Goal: Communication & Community: Ask a question

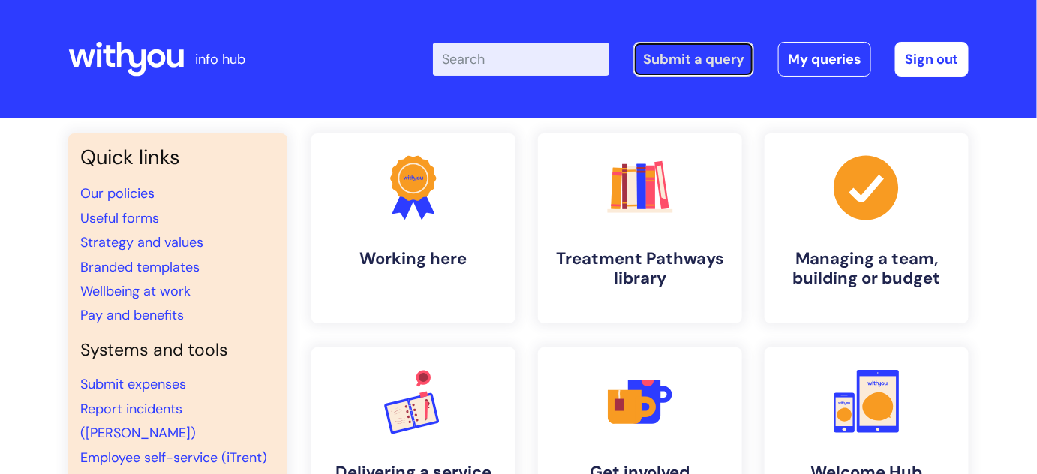
click at [714, 53] on link "Submit a query" at bounding box center [693, 59] width 121 height 35
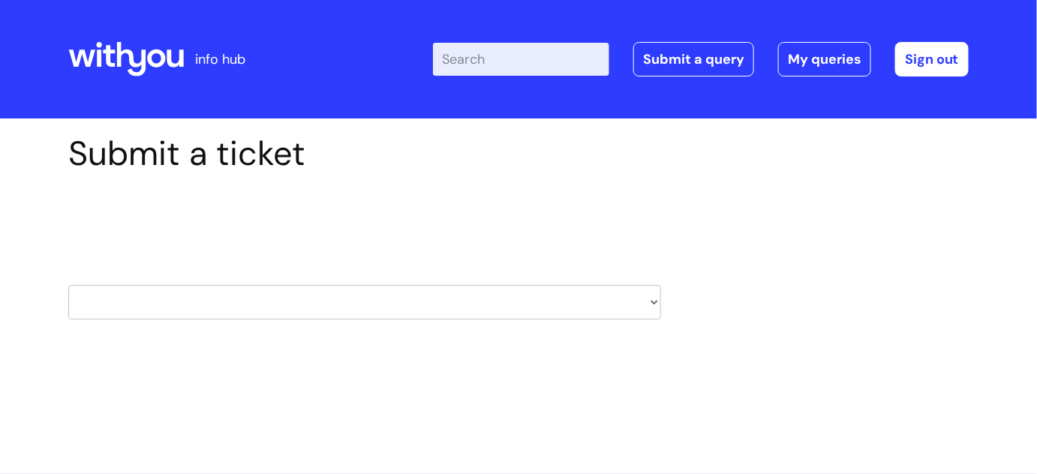
click at [642, 296] on select "HR / People IT and Support Clinical Drug Alerts Finance Accounts Data Support T…" at bounding box center [364, 302] width 593 height 35
select select "learning_and_development"
click at [68, 285] on select "HR / People IT and Support Clinical Drug Alerts Finance Accounts Data Support T…" at bounding box center [364, 302] width 593 height 35
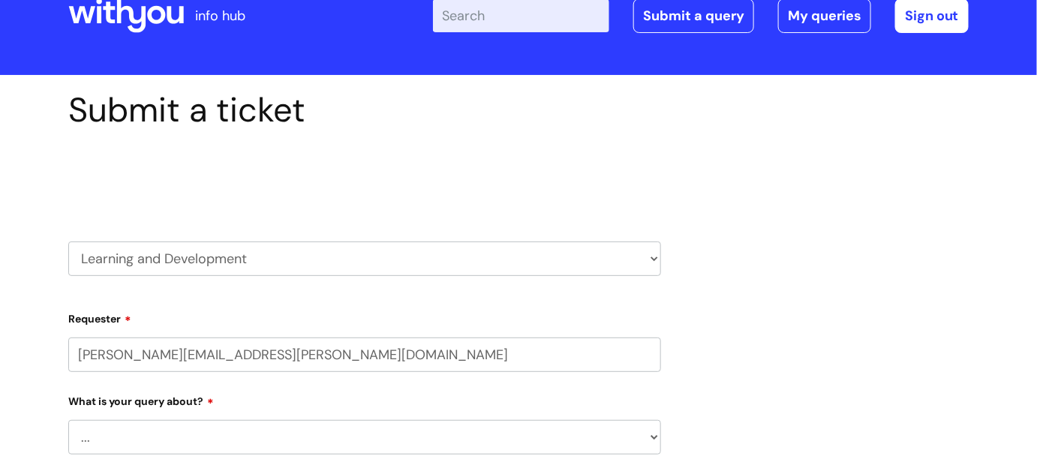
select select "80004286551"
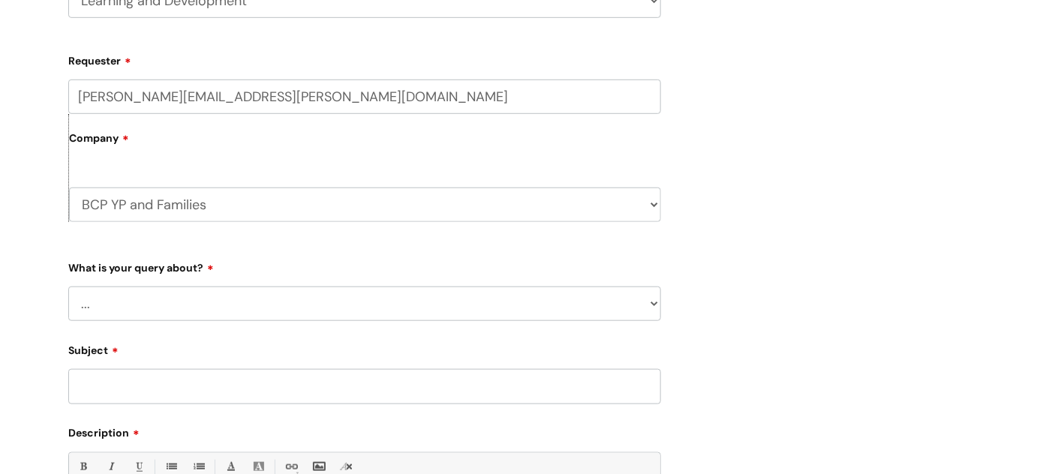
scroll to position [341, 0]
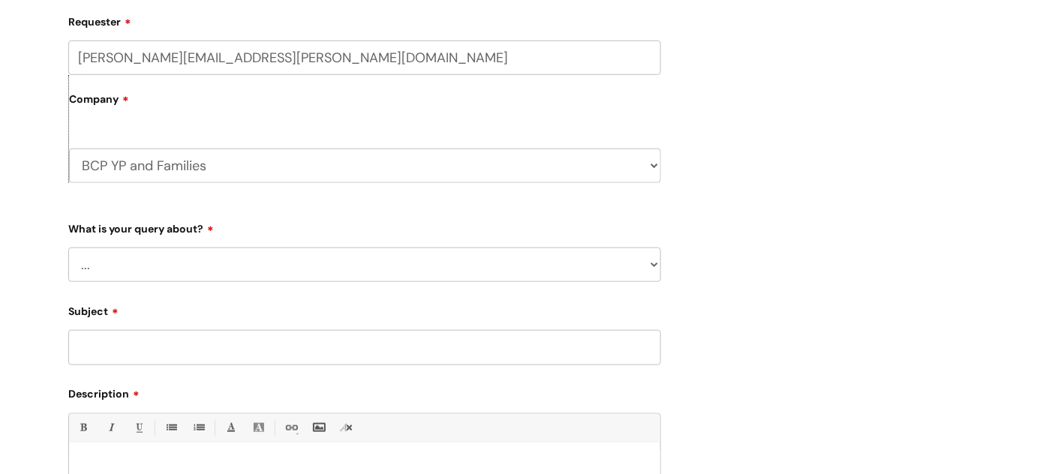
click at [380, 267] on select "... Question about a training course or session booking Ask about apprenticeshi…" at bounding box center [364, 265] width 593 height 35
select select "Something else / not listed here"
click at [68, 248] on select "... Question about a training course or session booking Ask about apprenticeshi…" at bounding box center [364, 265] width 593 height 35
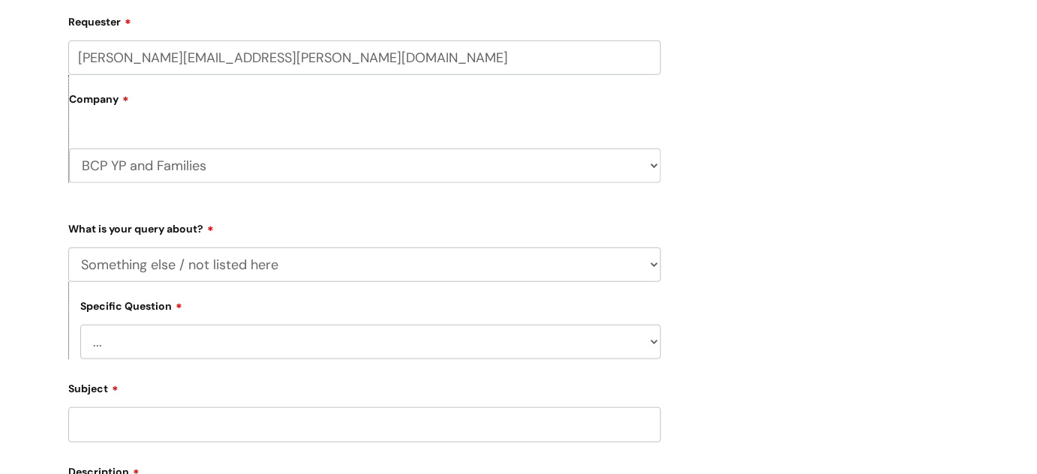
scroll to position [409, 0]
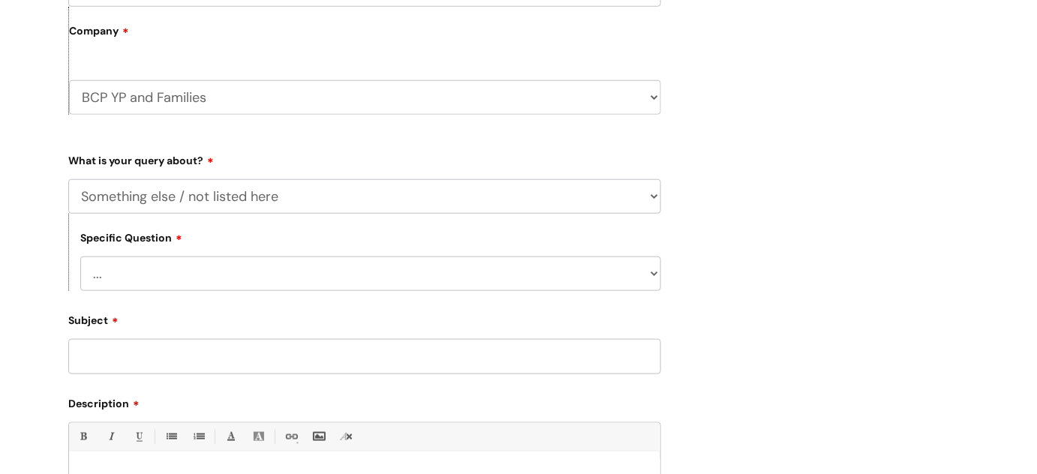
click at [231, 354] on input "Subject" at bounding box center [364, 356] width 593 height 35
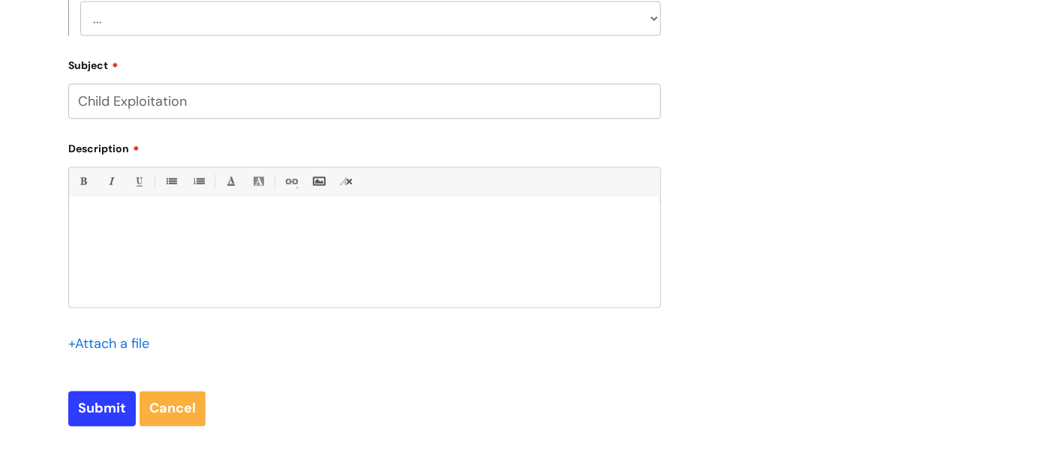
scroll to position [682, 0]
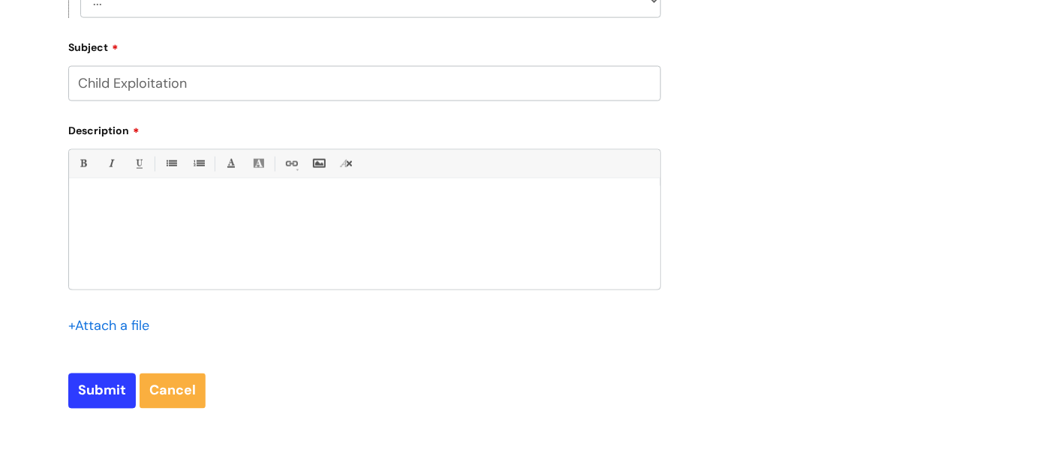
type input "Child Exploitation"
click at [117, 213] on div at bounding box center [364, 238] width 591 height 104
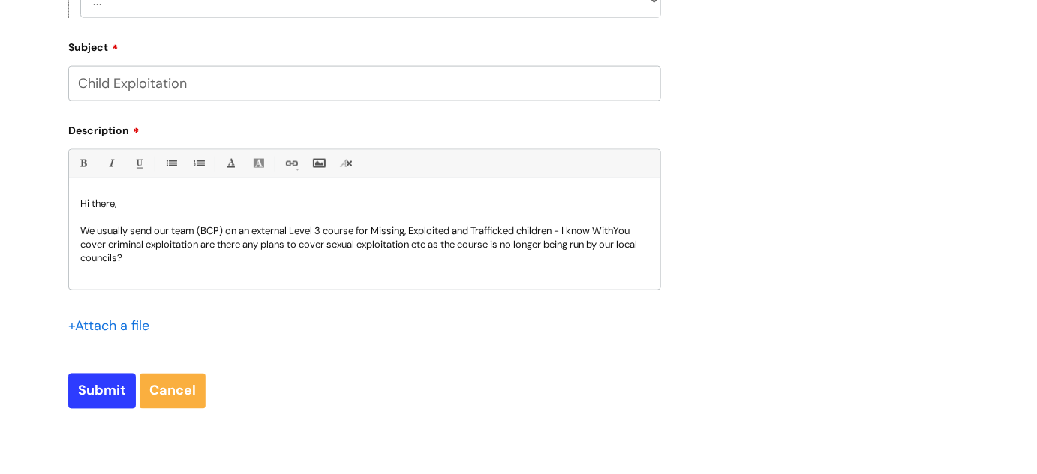
drag, startPoint x: 199, startPoint y: 244, endPoint x: 328, endPoint y: 270, distance: 131.7
click at [202, 244] on p "We usually send our team (BCP) on an external Level 3 course for Missing, Explo…" at bounding box center [364, 244] width 569 height 41
click at [316, 261] on p "We usually send our team (BCP) on an external Level 3 course for Missing, Explo…" at bounding box center [364, 244] width 569 height 41
click at [363, 255] on p "We usually send our team (BCP) on an external Level 3 course for Missing, Explo…" at bounding box center [364, 243] width 569 height 41
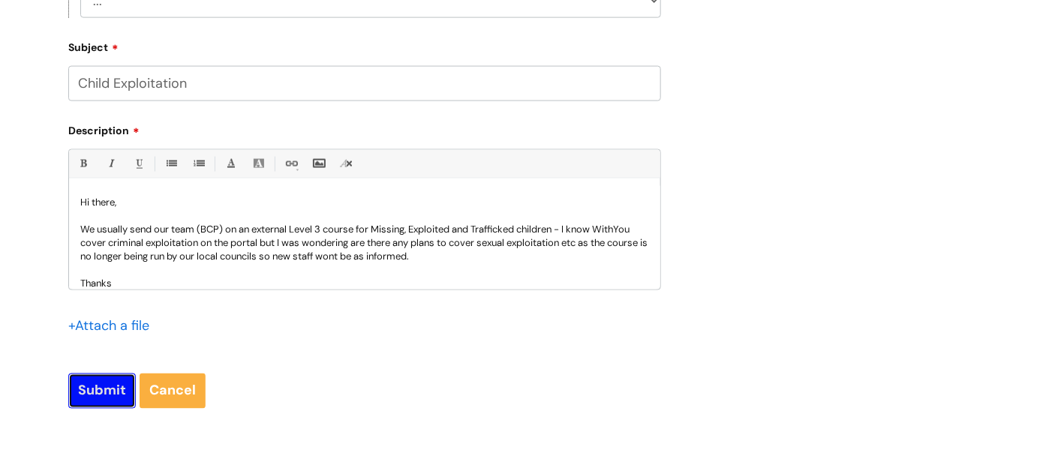
click at [102, 391] on input "Submit" at bounding box center [102, 391] width 68 height 35
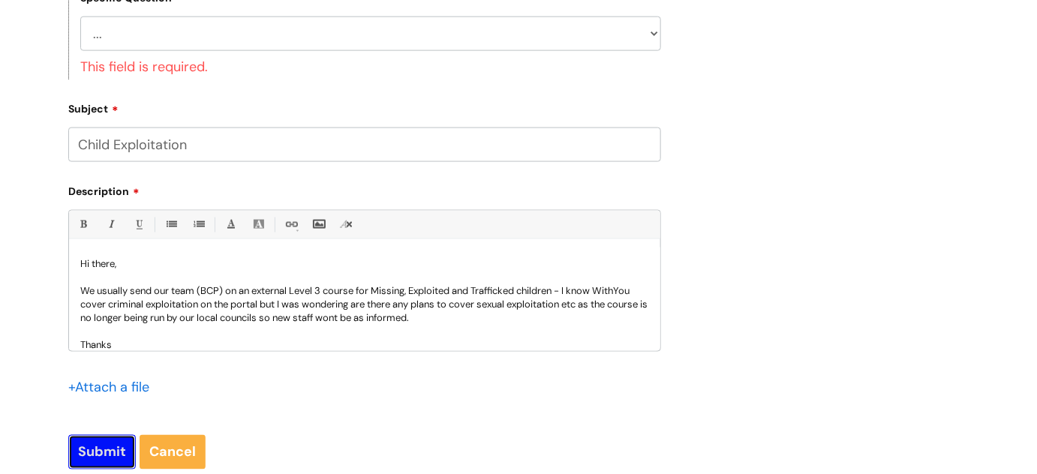
scroll to position [614, 0]
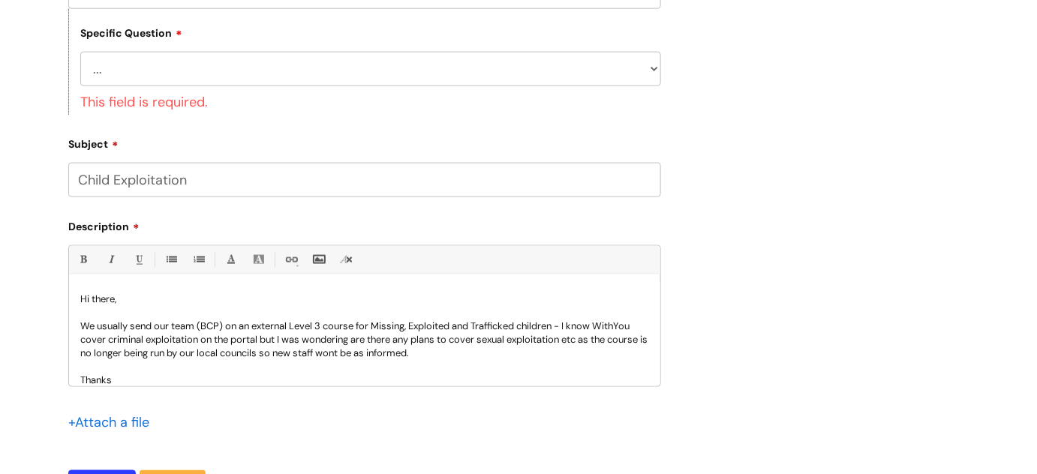
click at [656, 65] on select "... Other" at bounding box center [370, 69] width 581 height 35
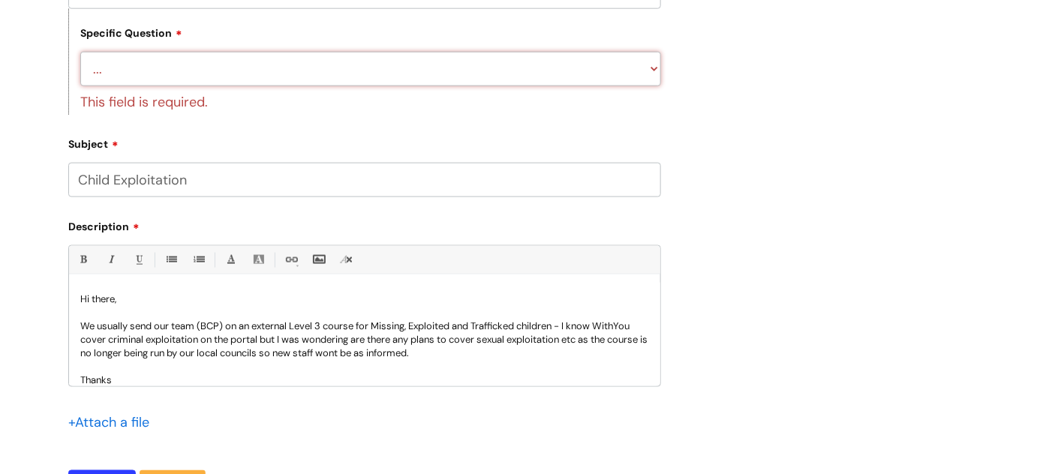
select select "Other"
click at [80, 53] on select "... Other" at bounding box center [370, 69] width 581 height 35
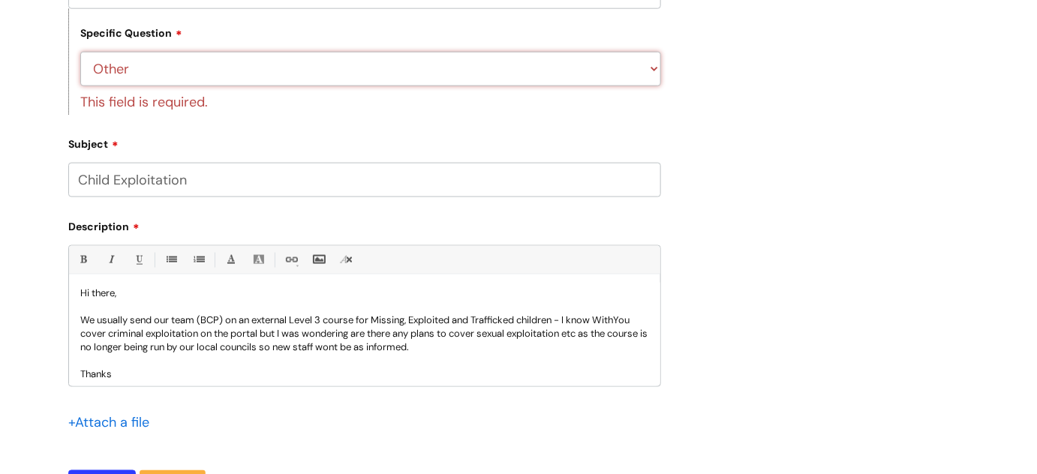
scroll to position [14, 0]
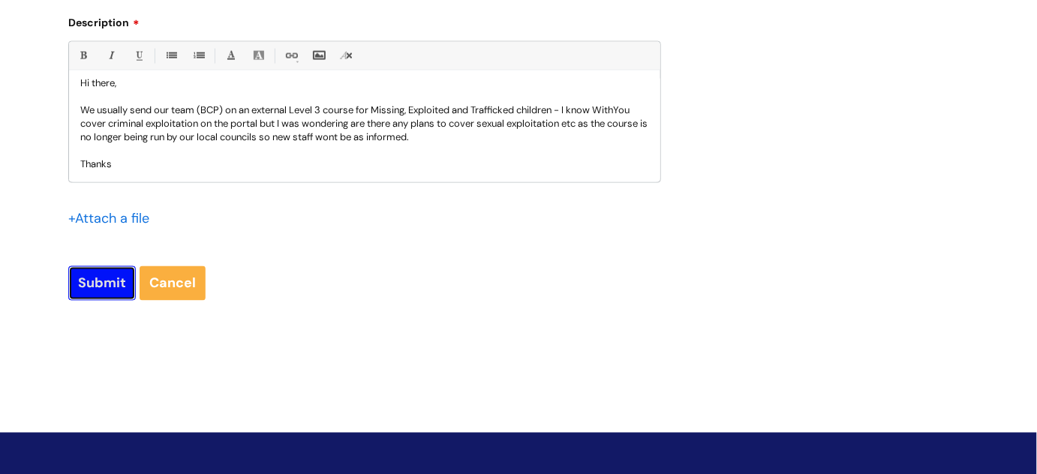
click at [107, 285] on input "Submit" at bounding box center [102, 283] width 68 height 35
type input "Please Wait..."
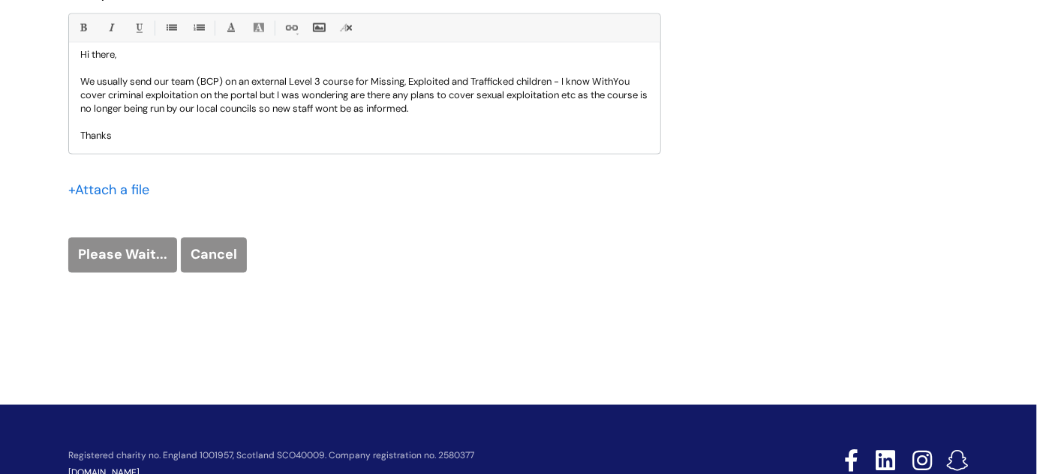
scroll to position [790, 0]
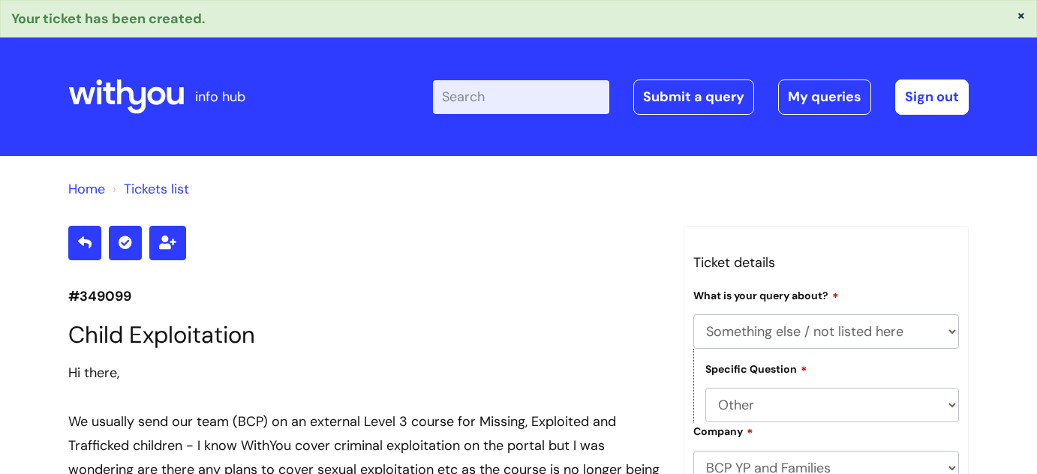
select select "Something else / not listed here"
select select "Other"
